Goal: Find specific page/section

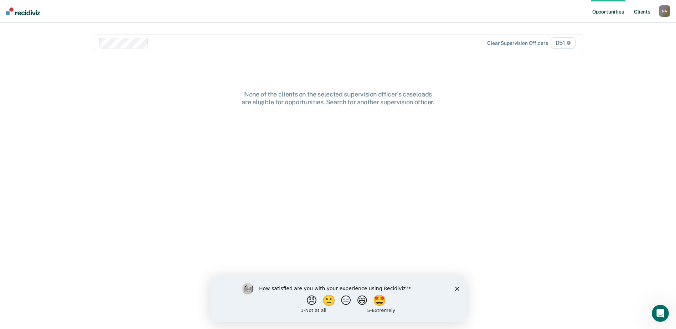
click at [643, 12] on link "Client s" at bounding box center [641, 11] width 19 height 23
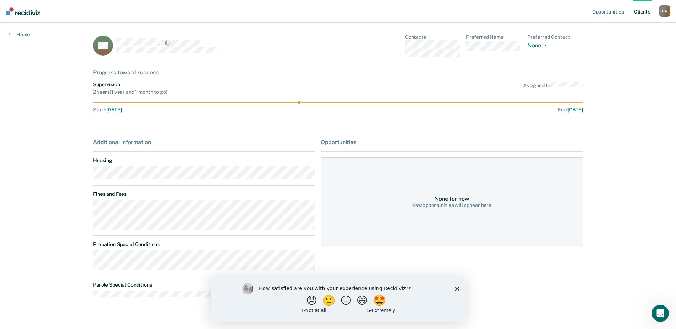
click at [644, 14] on link "Client s" at bounding box center [641, 11] width 19 height 23
click at [664, 13] on div "R A" at bounding box center [664, 10] width 11 height 11
click at [624, 51] on div "Profile How it works Log Out" at bounding box center [635, 37] width 69 height 35
